Goal: Book appointment/travel/reservation

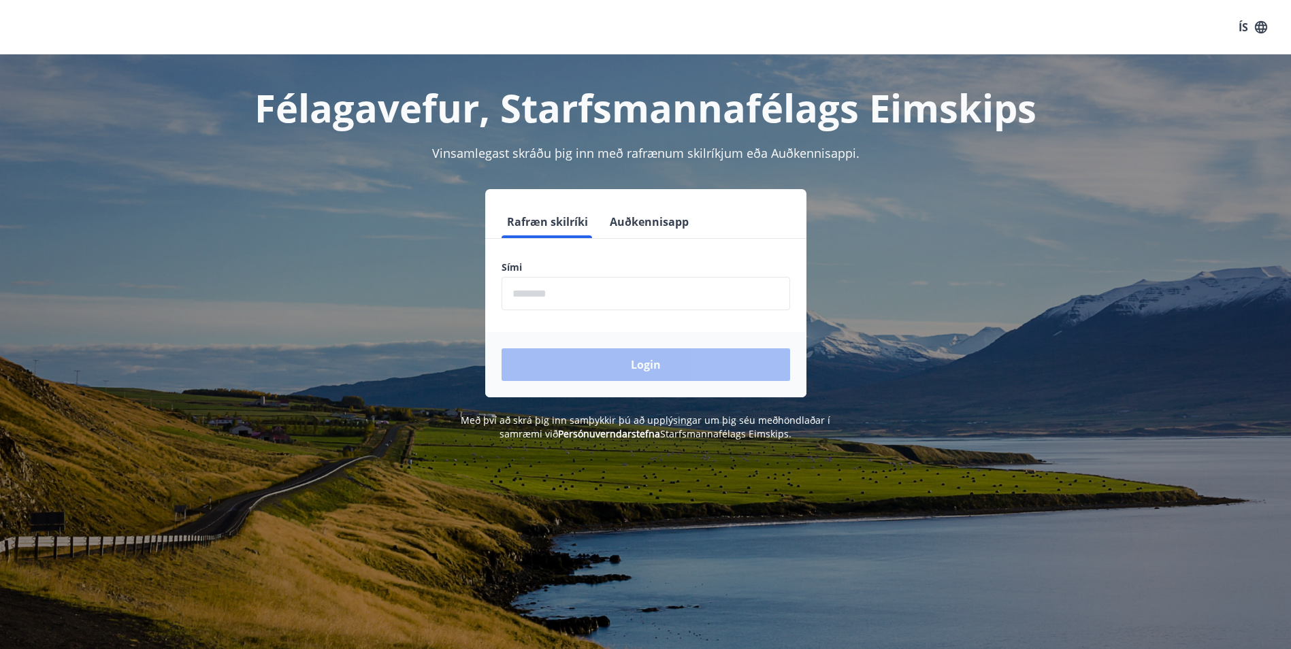
click at [620, 221] on button "Auðkennisapp" at bounding box center [649, 221] width 90 height 33
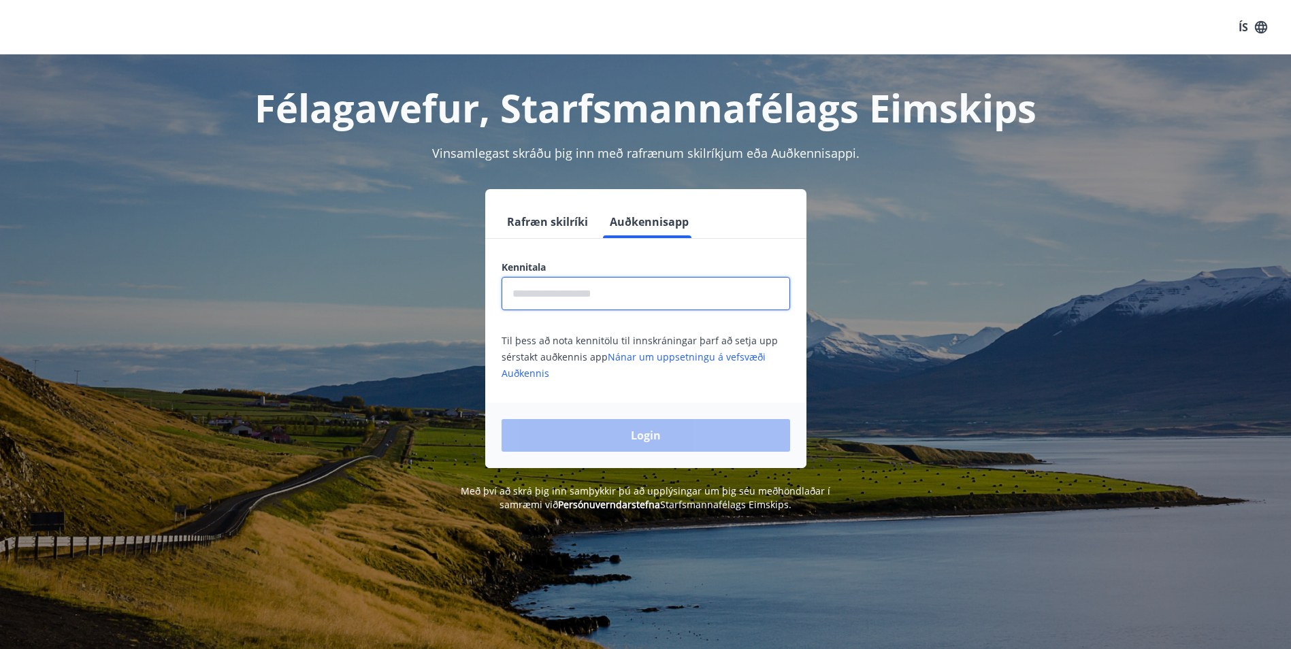
click at [608, 297] on input "text" at bounding box center [645, 293] width 288 height 33
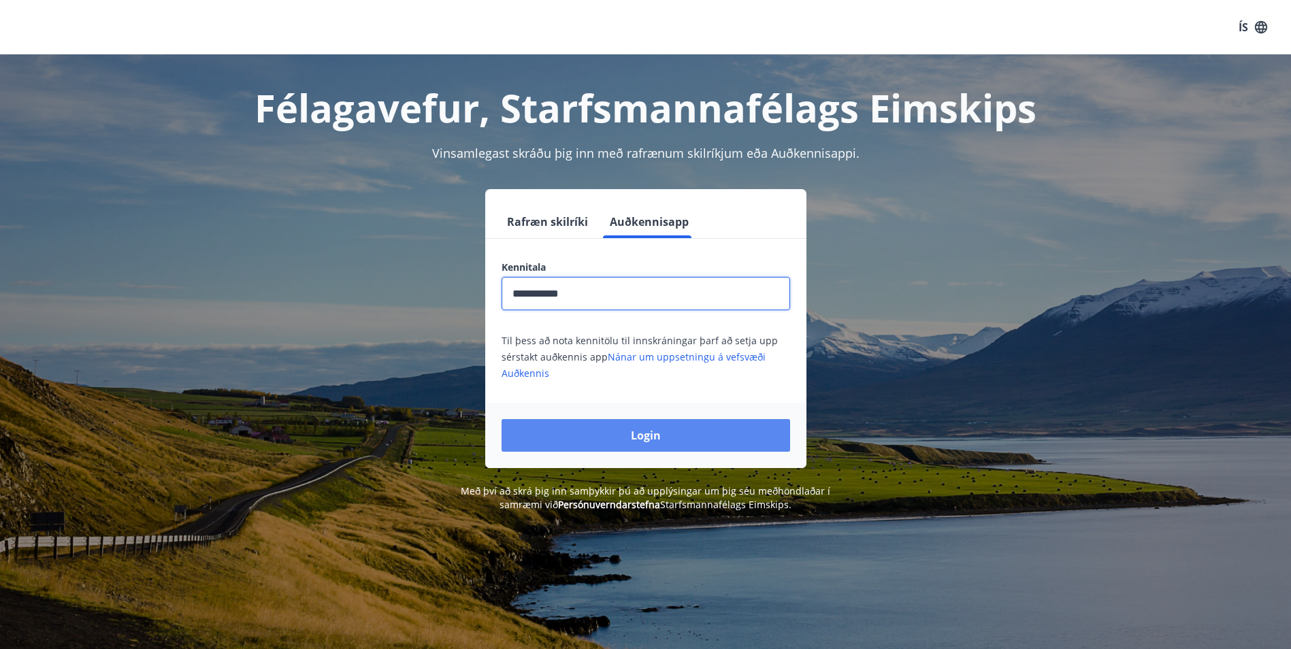
type input "**********"
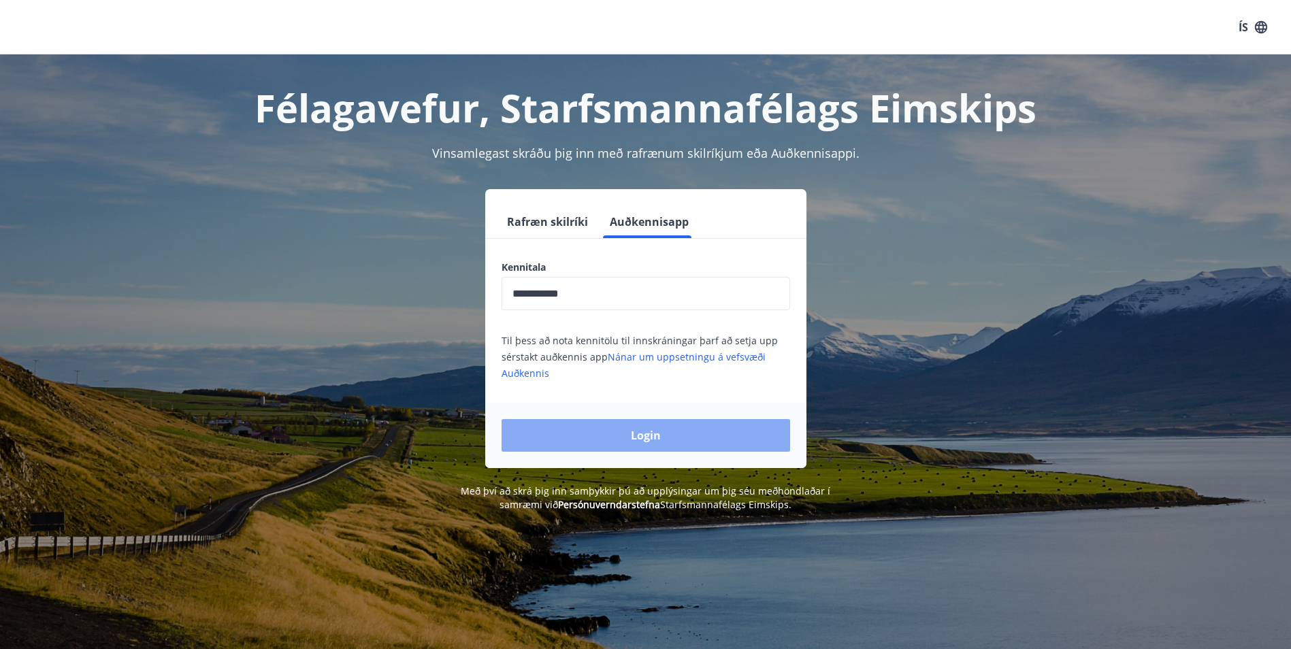
click at [653, 445] on button "Login" at bounding box center [645, 435] width 288 height 33
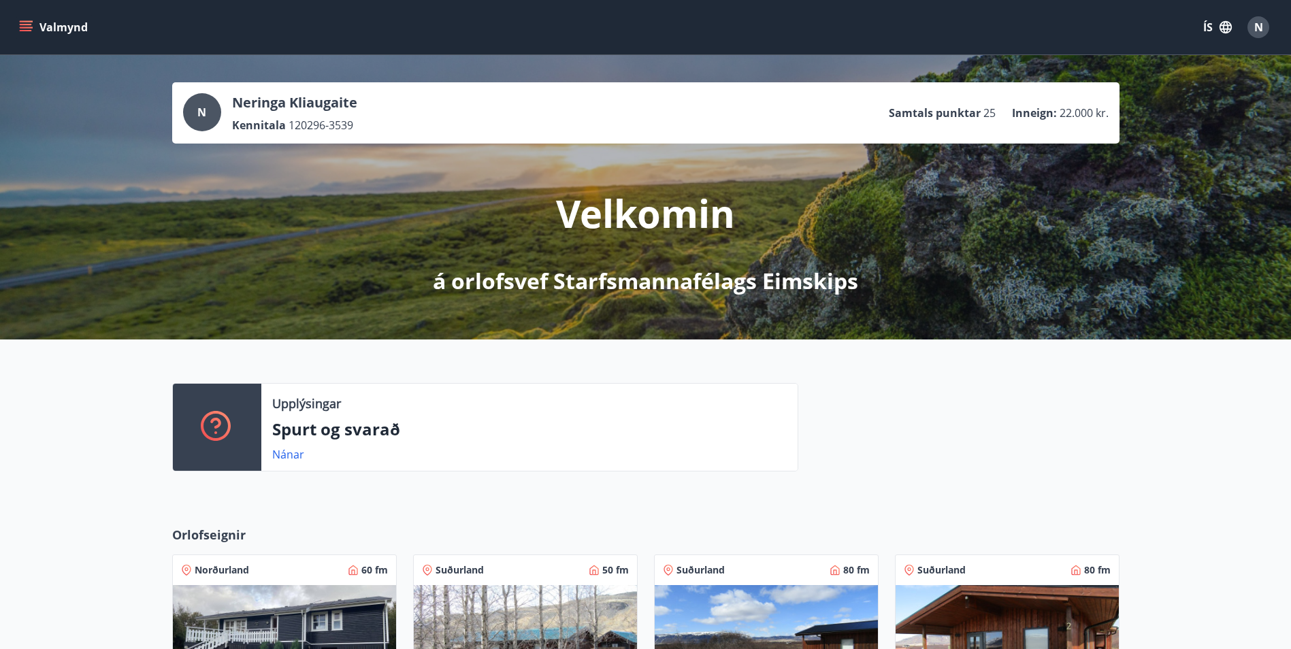
click at [14, 25] on div "Valmynd ÍS N" at bounding box center [645, 27] width 1291 height 54
click at [22, 25] on icon "menu" at bounding box center [26, 24] width 12 height 1
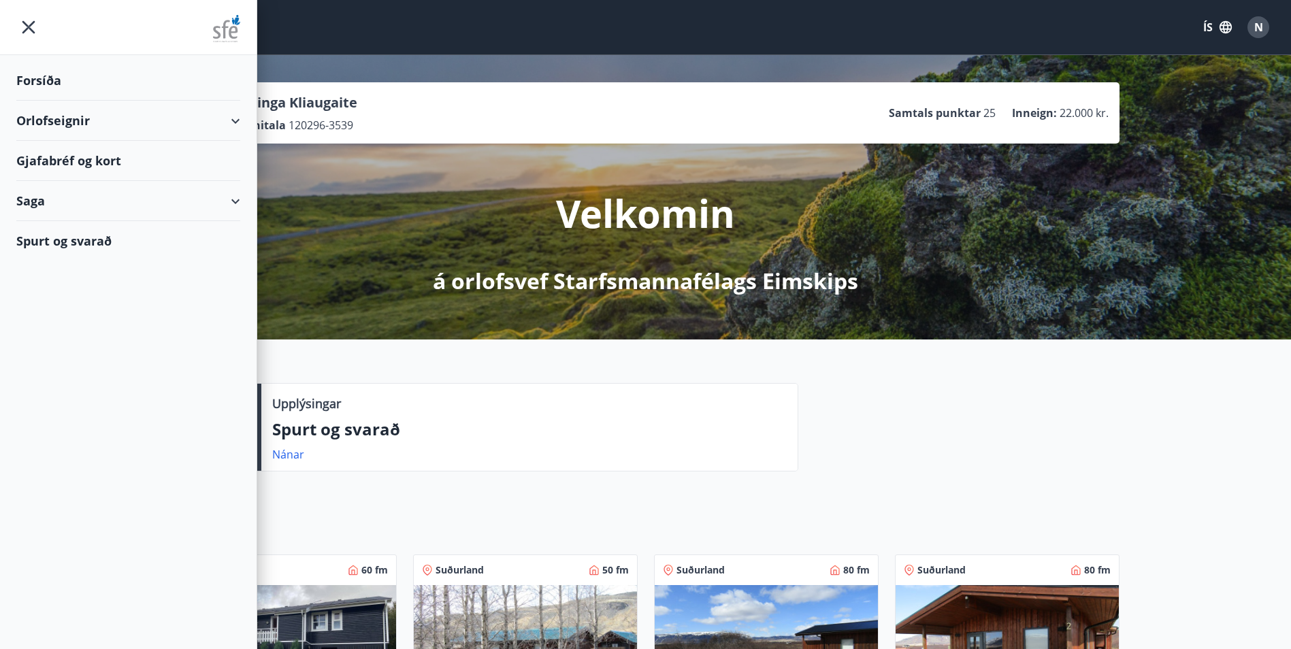
click at [120, 166] on div "Gjafabréf og kort" at bounding box center [128, 161] width 224 height 40
click at [475, 56] on div "N Neringa Kliaugaite Kennitala 120296-3539 Samtals punktar 25 Inneign : 22.000 …" at bounding box center [645, 197] width 1291 height 284
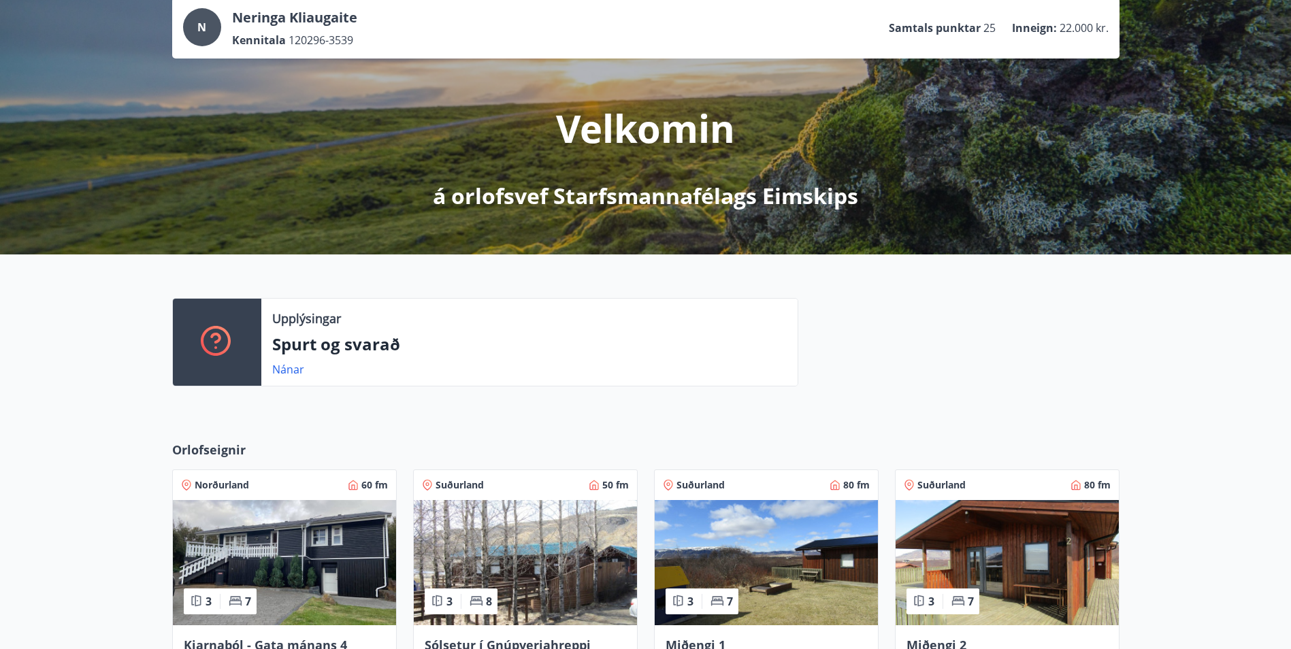
scroll to position [357, 0]
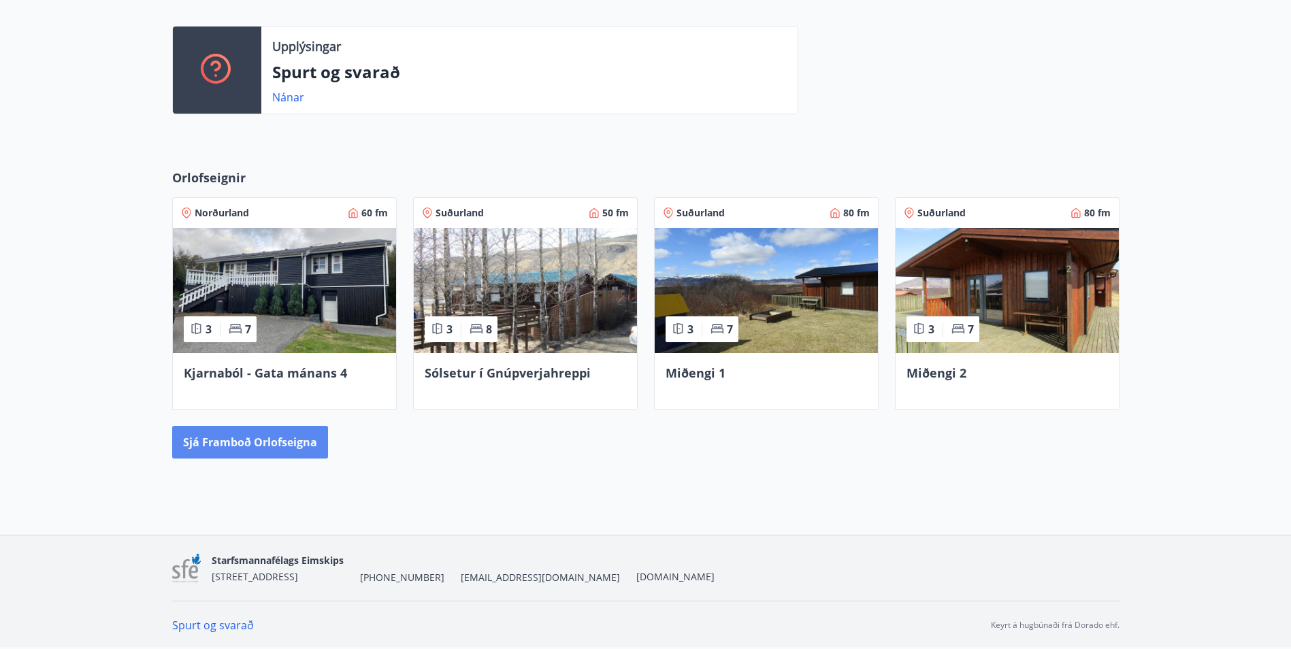
click at [319, 449] on button "Sjá framboð orlofseigna" at bounding box center [250, 442] width 156 height 33
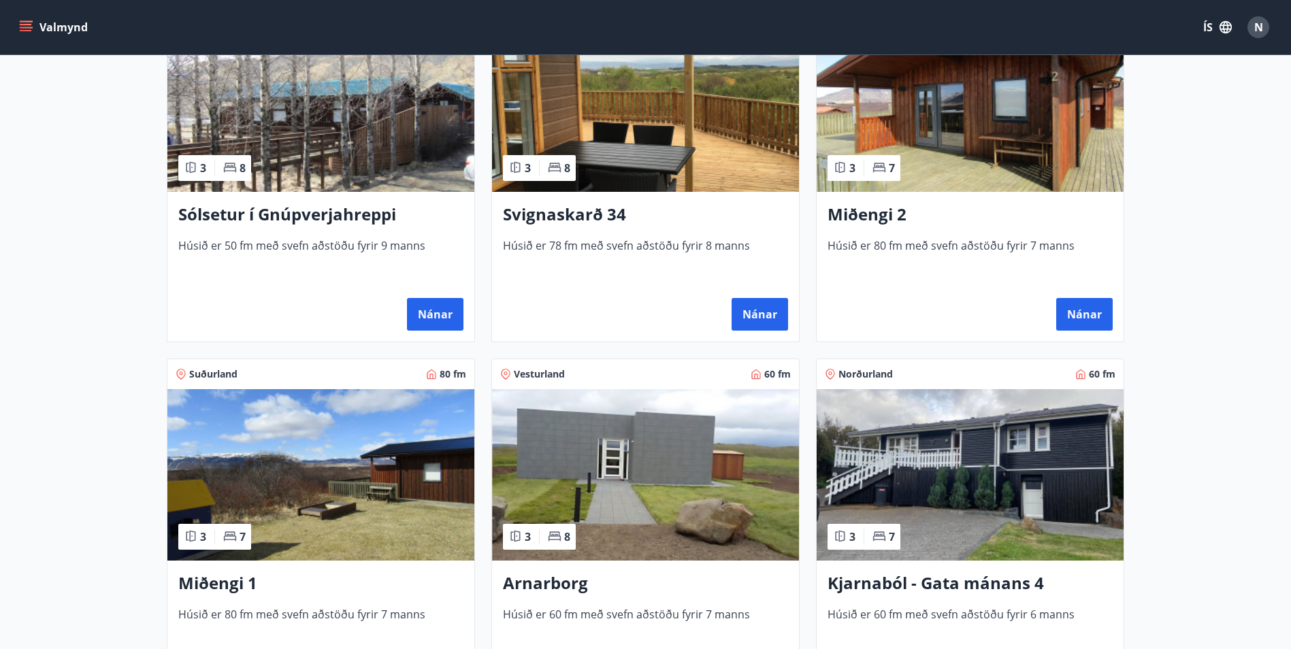
scroll to position [204, 0]
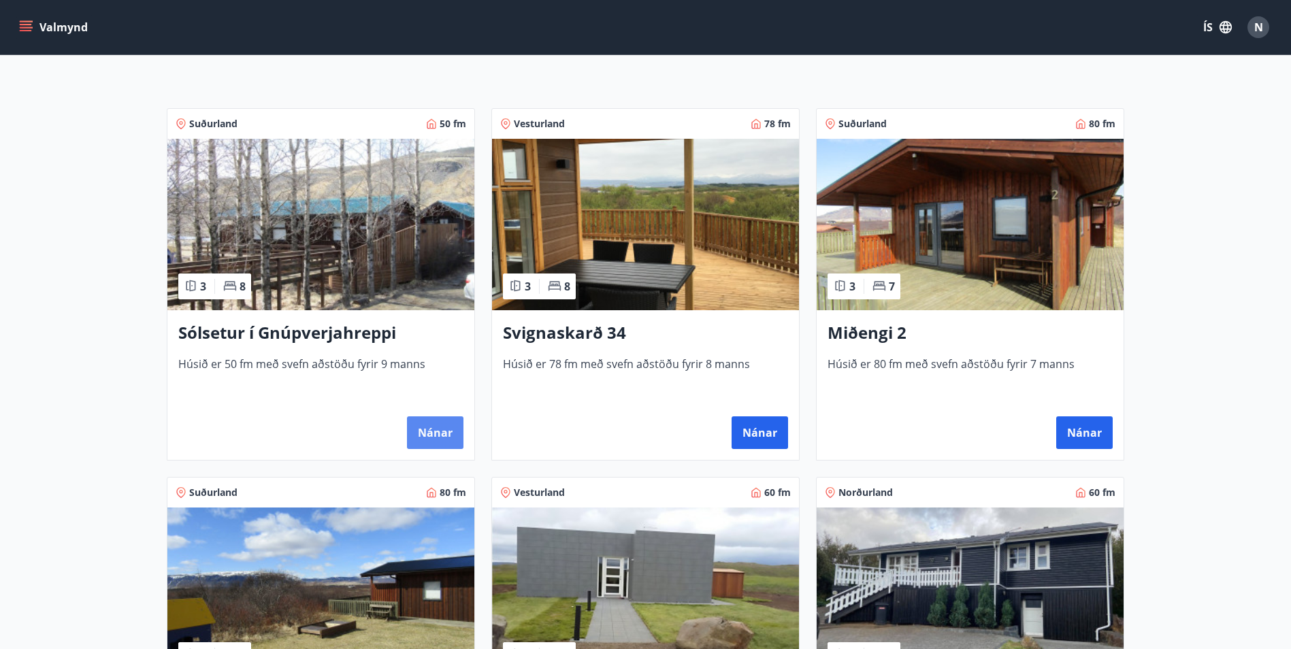
click at [448, 435] on button "Nánar" at bounding box center [435, 432] width 56 height 33
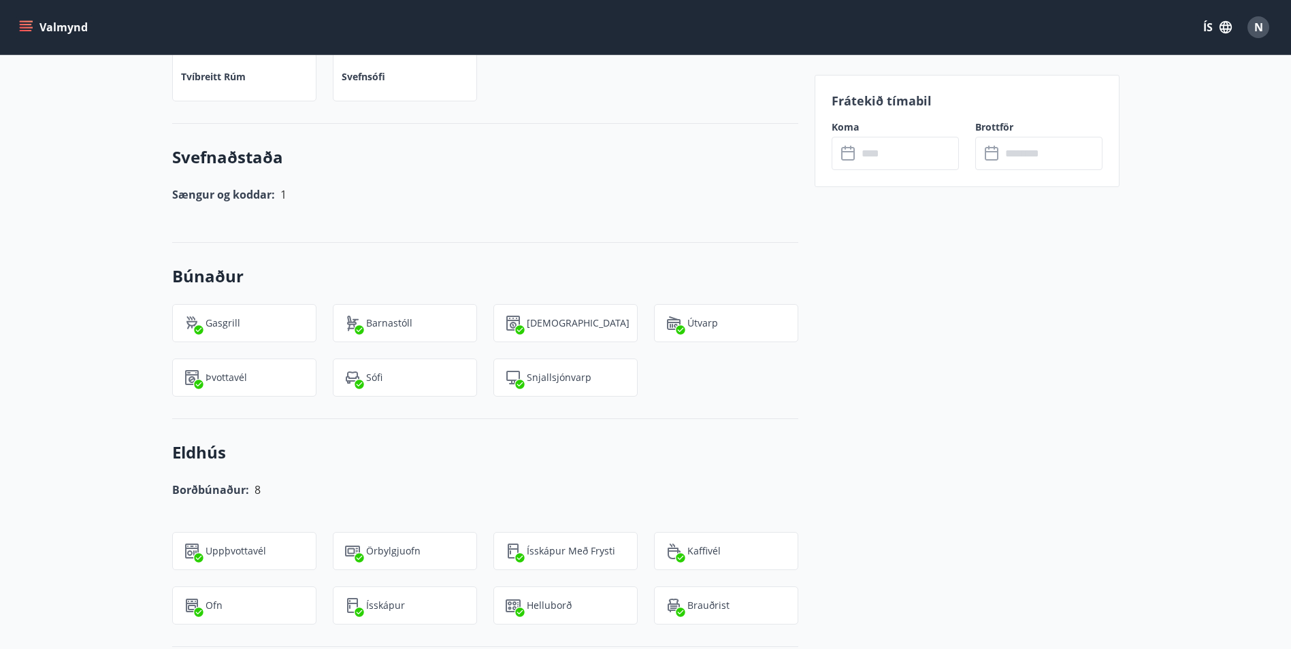
scroll to position [775, 0]
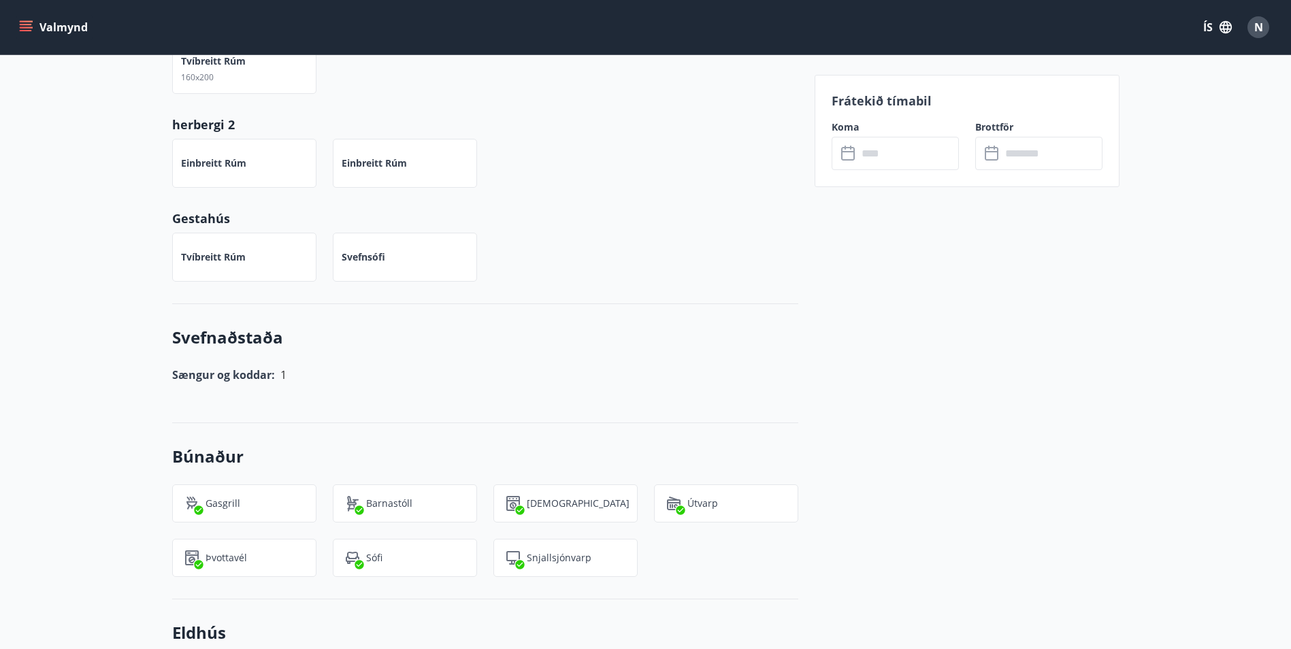
click at [945, 152] on input "text" at bounding box center [907, 153] width 101 height 33
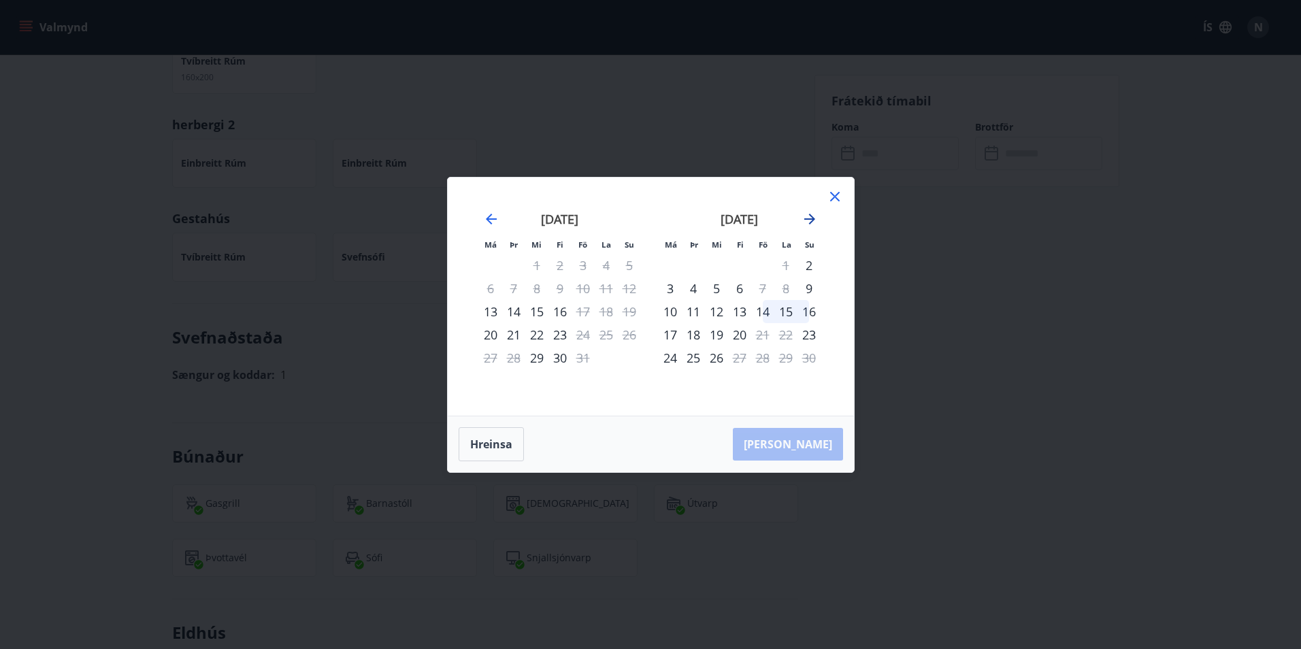
click at [808, 222] on icon "Move forward to switch to the next month." at bounding box center [809, 219] width 16 height 16
drag, startPoint x: 921, startPoint y: 261, endPoint x: 861, endPoint y: 214, distance: 76.1
click at [885, 203] on div "Má Þr Mi Fi Fö La Su Má Þr Mi Fi Fö La Su október 2025 1 2 3 4 5 6 7 8 9 10 11 …" at bounding box center [650, 324] width 1301 height 649
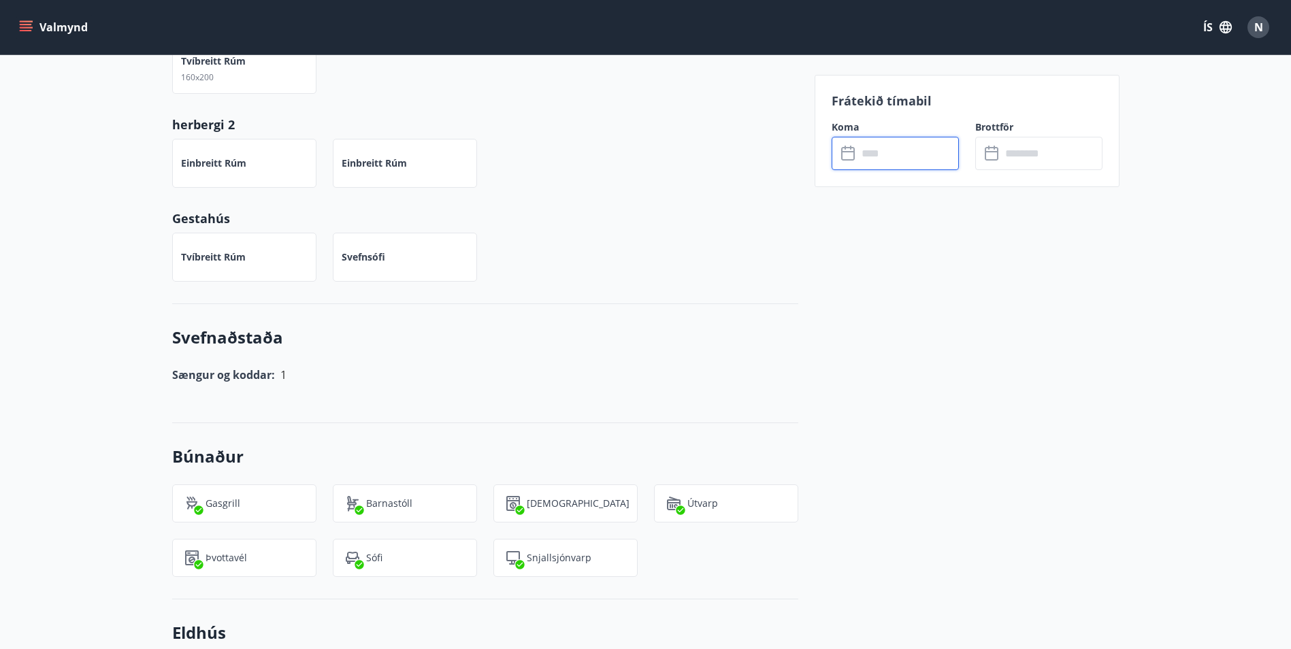
click at [935, 141] on input "text" at bounding box center [907, 153] width 101 height 33
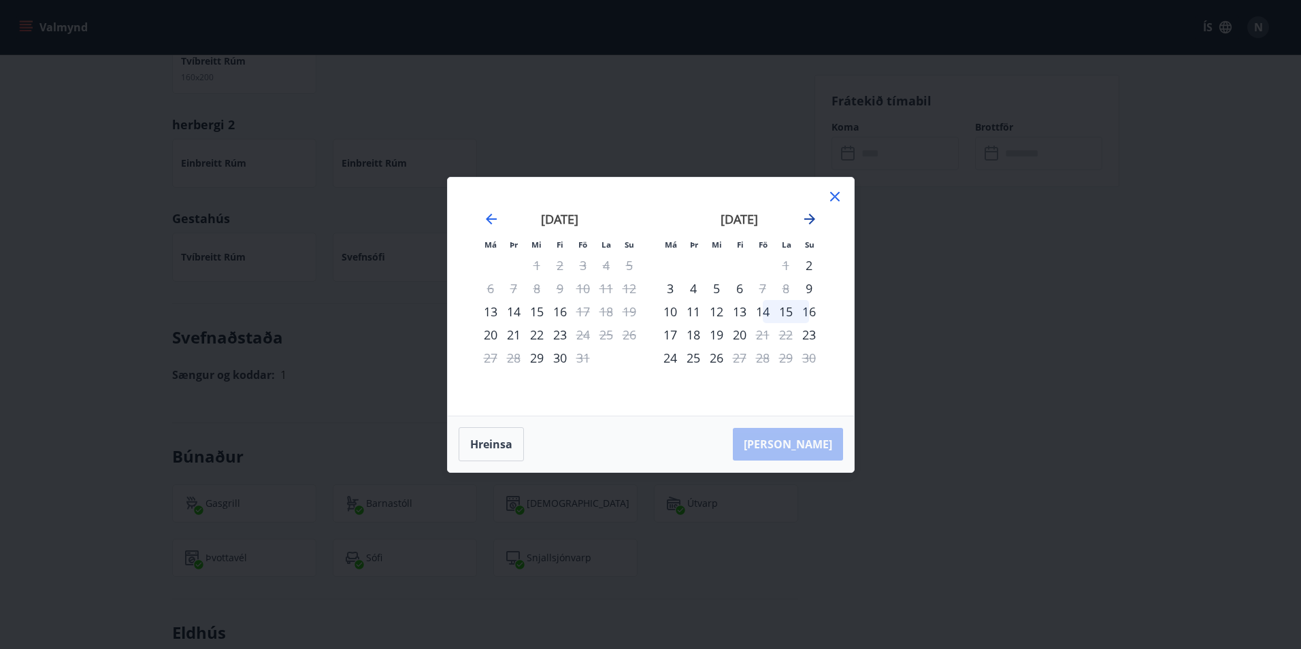
click at [814, 224] on icon "Move forward to switch to the next month." at bounding box center [809, 219] width 16 height 16
click at [765, 267] on div "5" at bounding box center [762, 265] width 23 height 23
click at [805, 261] on div "7" at bounding box center [808, 265] width 23 height 23
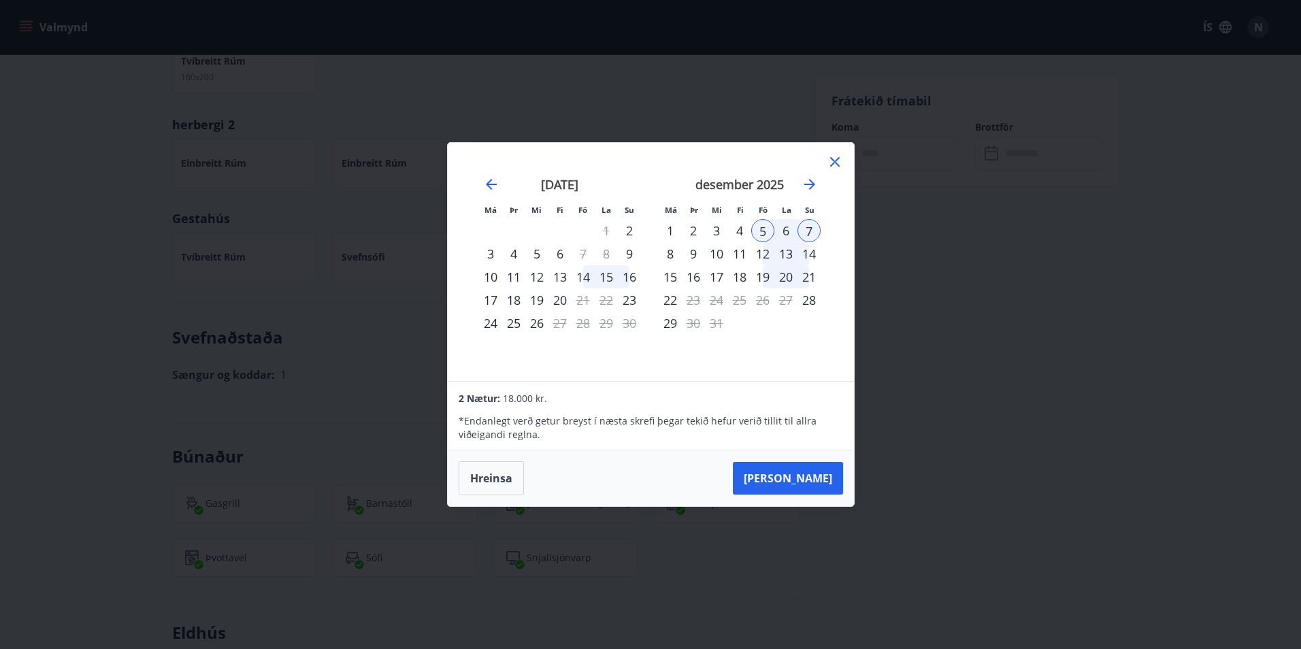
click at [803, 478] on button "Taka Frá" at bounding box center [788, 478] width 110 height 33
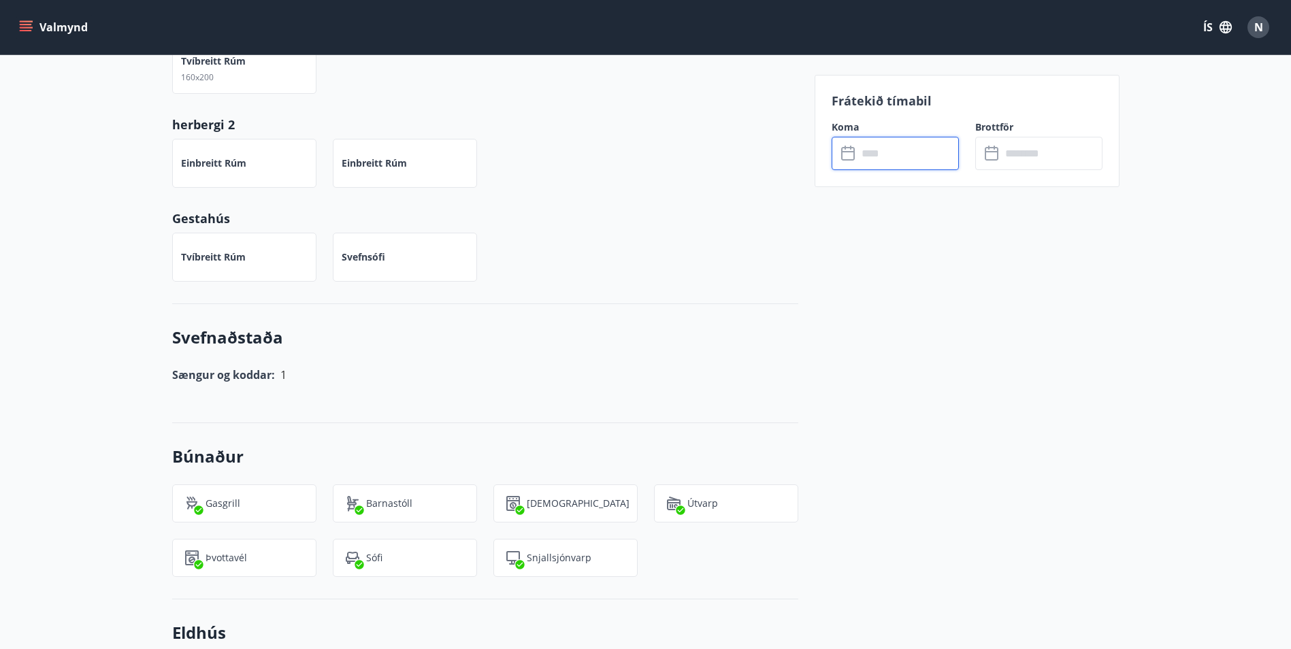
type input "******"
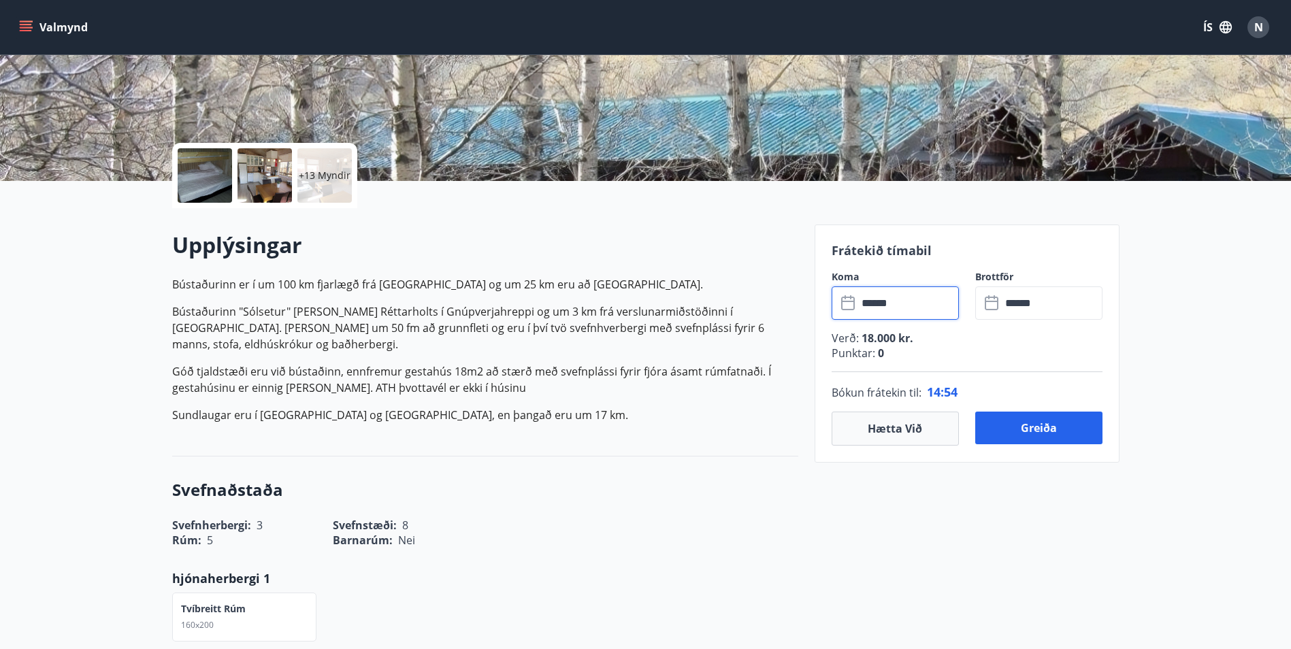
scroll to position [272, 0]
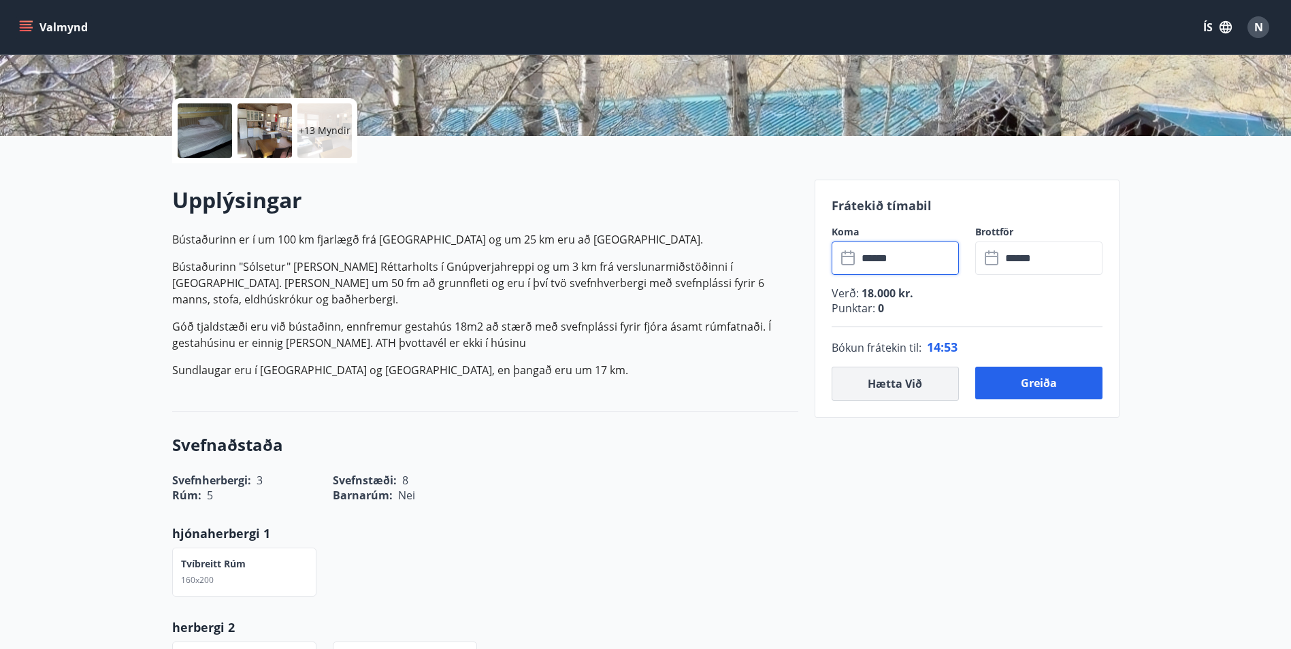
click at [877, 380] on button "Hætta við" at bounding box center [894, 384] width 127 height 34
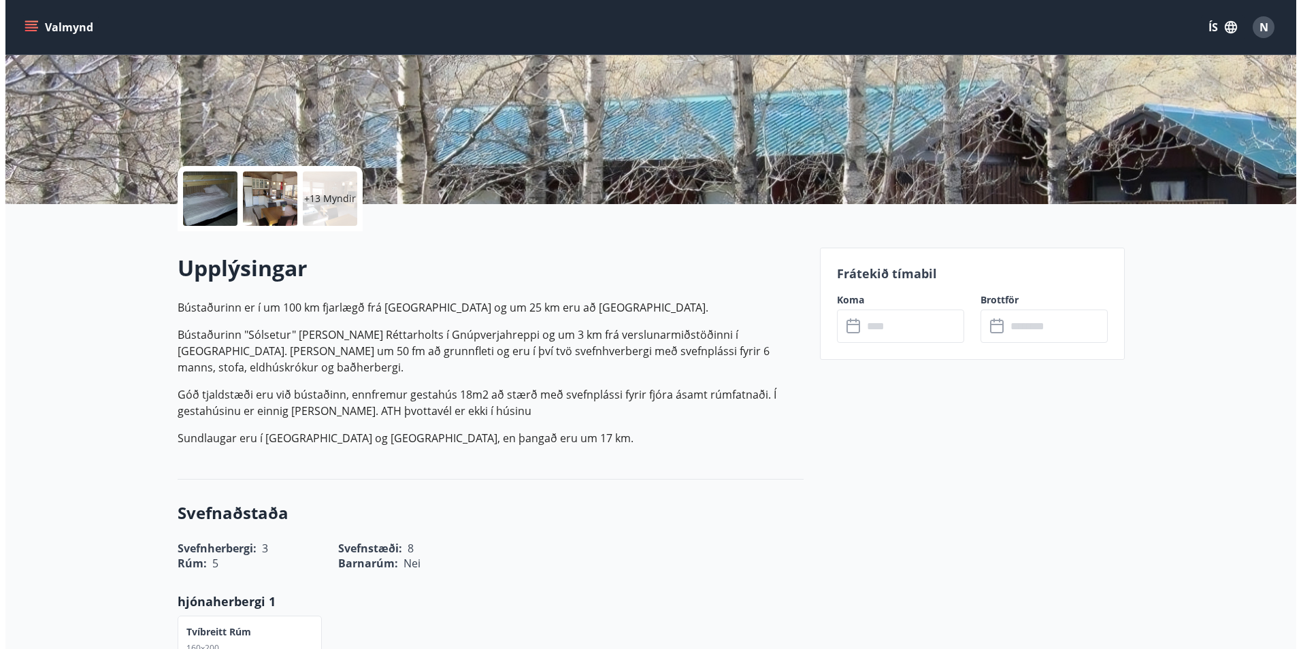
scroll to position [68, 0]
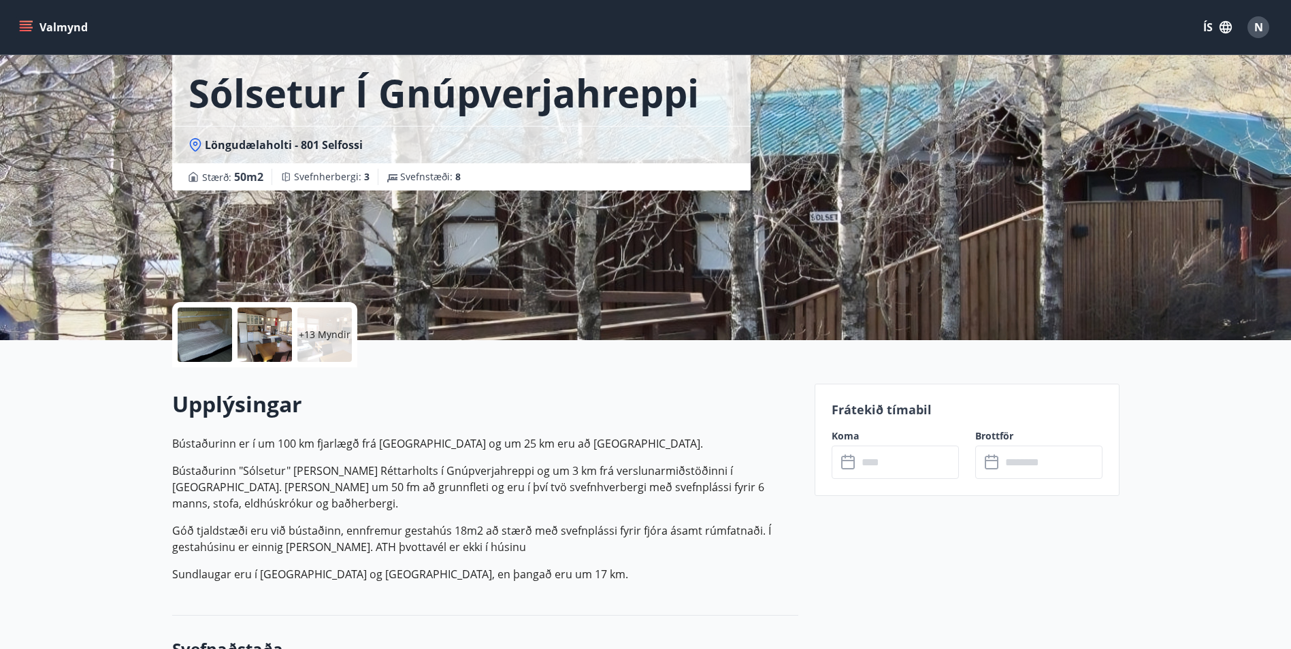
click at [897, 468] on input "text" at bounding box center [907, 462] width 101 height 33
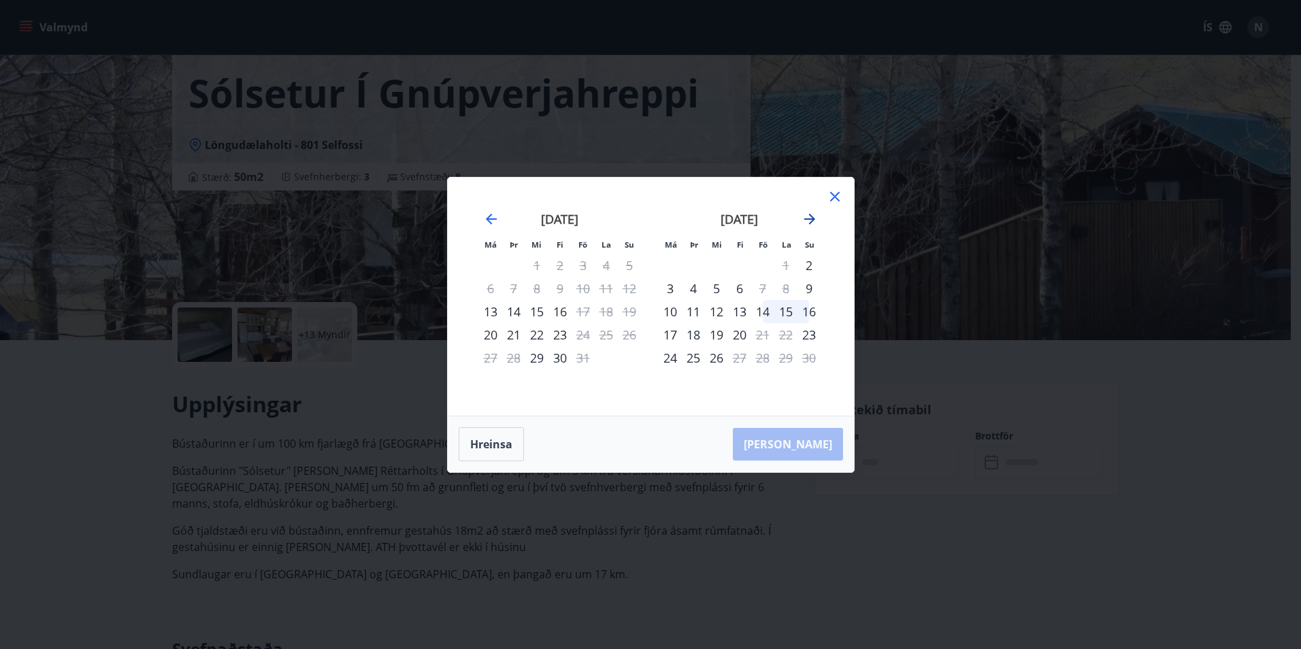
click at [814, 219] on icon "Move forward to switch to the next month." at bounding box center [809, 219] width 11 height 11
drag, startPoint x: 840, startPoint y: 190, endPoint x: 827, endPoint y: 191, distance: 12.3
click at [839, 190] on icon at bounding box center [835, 196] width 16 height 16
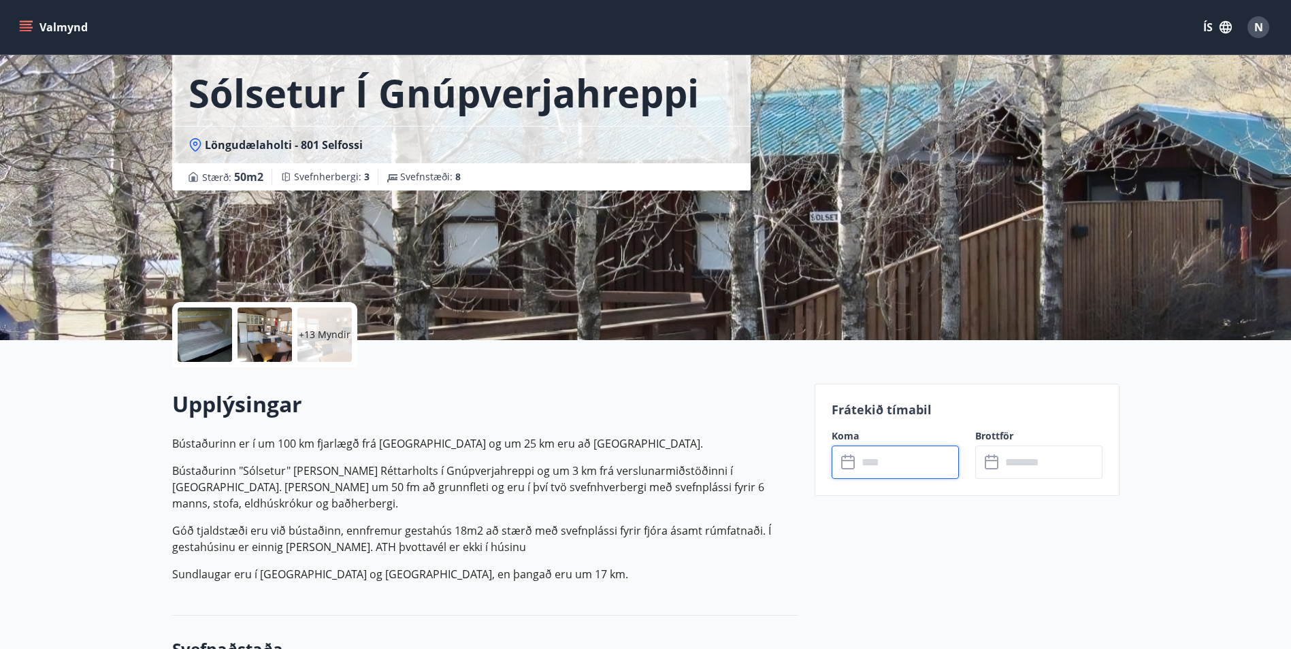
click at [331, 330] on p "+13 Myndir" at bounding box center [325, 335] width 52 height 14
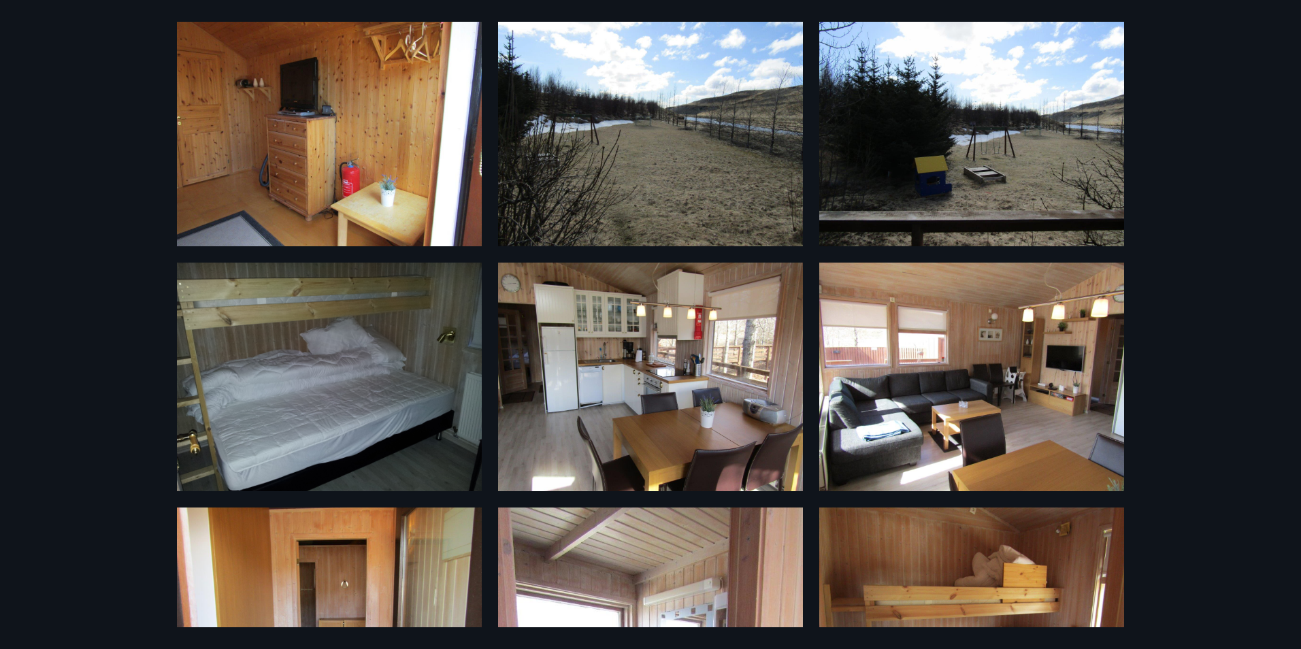
scroll to position [0, 0]
